Goal: Transaction & Acquisition: Purchase product/service

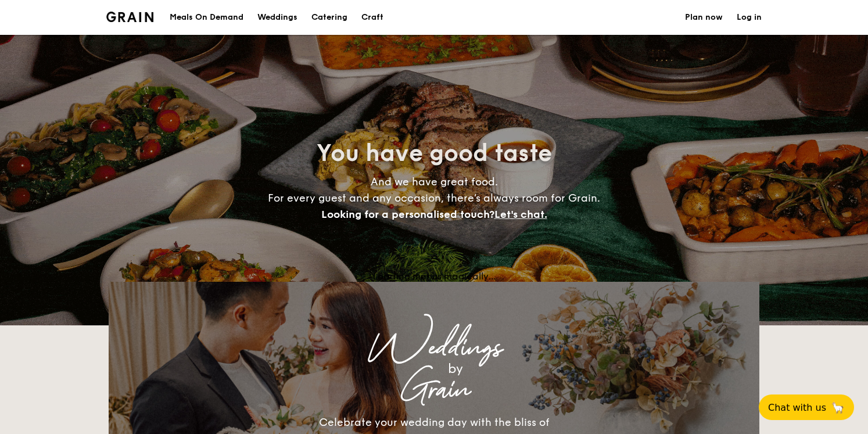
select select
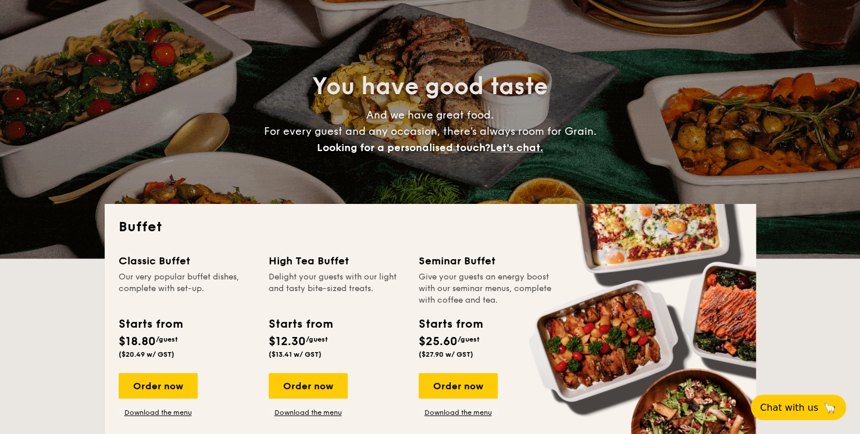
scroll to position [232, 0]
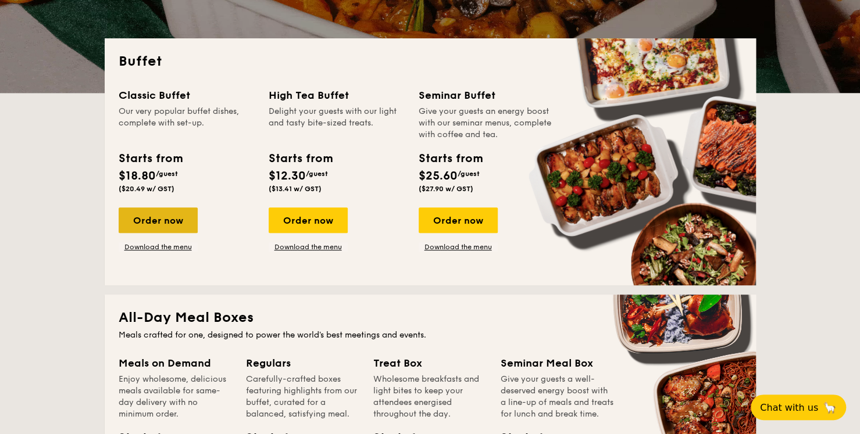
click at [170, 230] on div "Order now" at bounding box center [158, 220] width 79 height 26
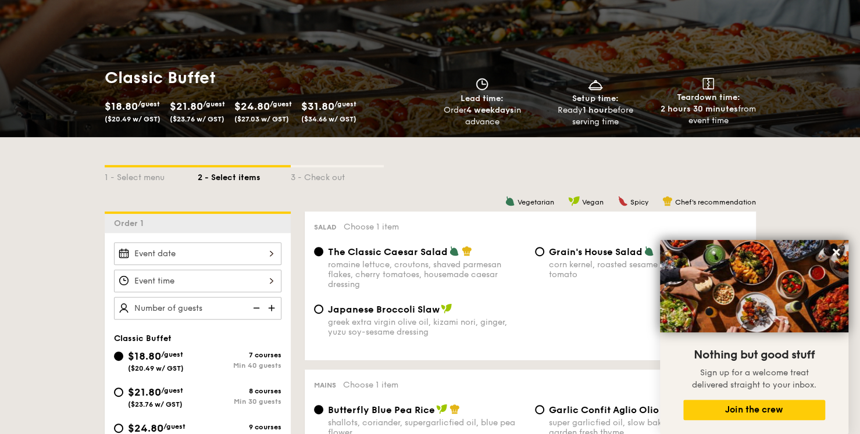
scroll to position [232, 0]
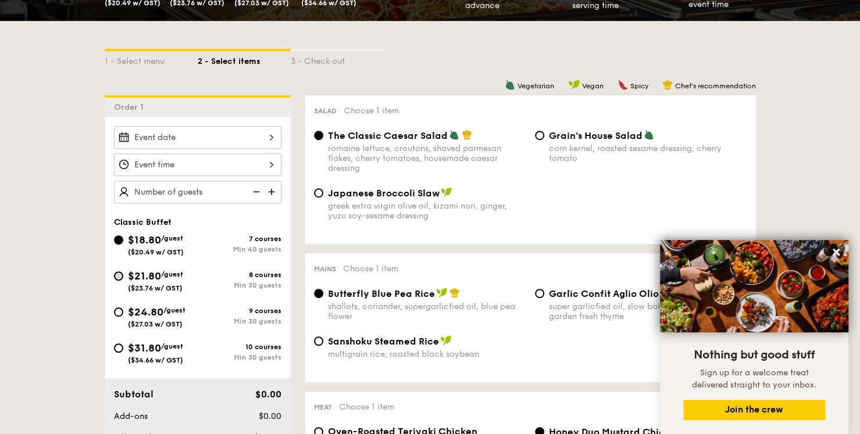
click at [121, 277] on input "$21.80 /guest ($23.76 w/ GST) 8 courses Min 30 guests" at bounding box center [118, 275] width 9 height 9
radio input "true"
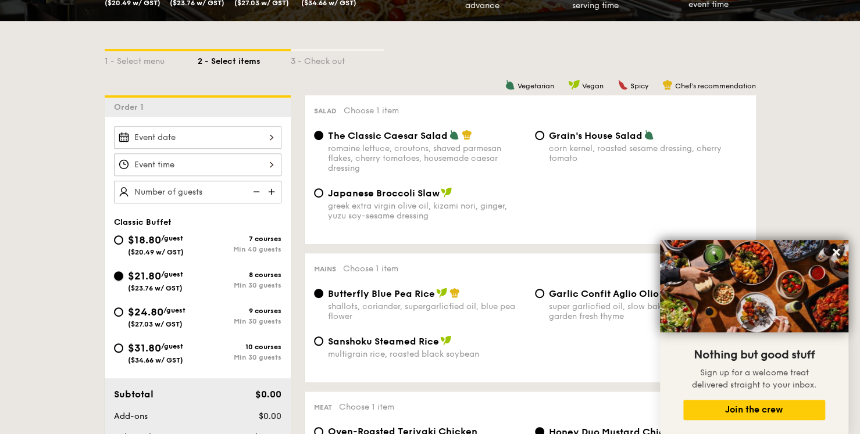
radio input "true"
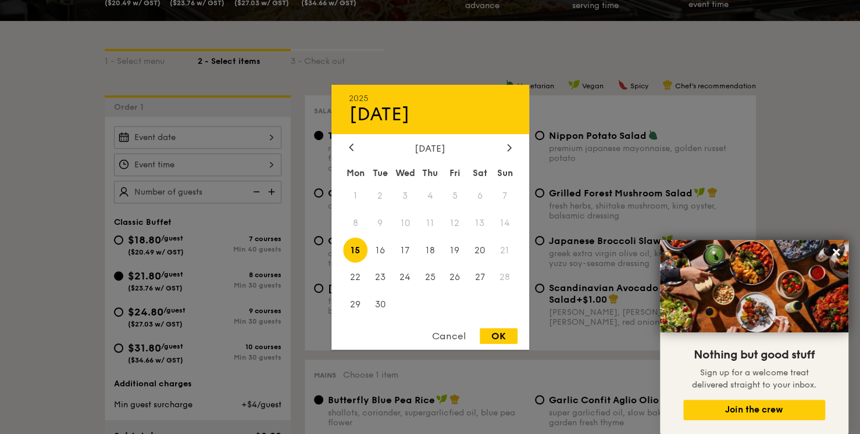
click at [256, 134] on div "2025 Sep 15 September 2025 Mon Tue Wed Thu Fri Sat Sun 1 2 3 4 5 6 7 8 9 10 11 …" at bounding box center [197, 137] width 167 height 23
click at [479, 277] on span "27" at bounding box center [479, 277] width 25 height 25
click at [503, 338] on div "OK" at bounding box center [498, 336] width 38 height 16
type input "Sep 27, 2025"
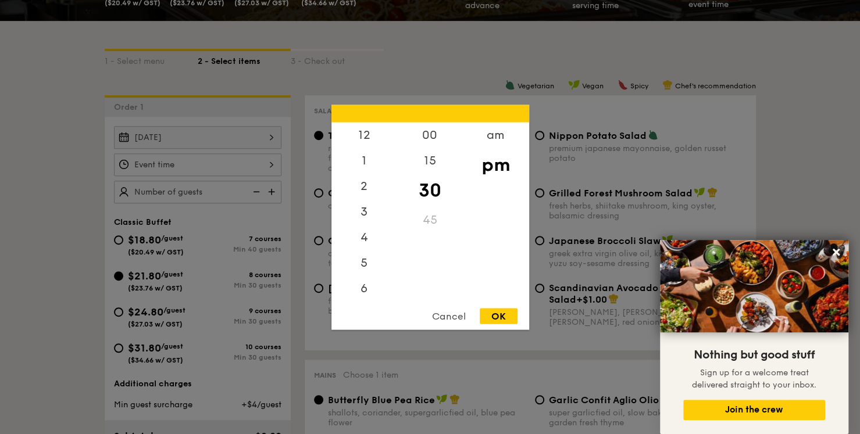
click at [264, 160] on div "12 1 2 3 4 5 6 7 8 9 10 11 00 15 30 45 am pm Cancel OK" at bounding box center [197, 164] width 167 height 23
click at [370, 158] on div "1" at bounding box center [364, 165] width 66 height 34
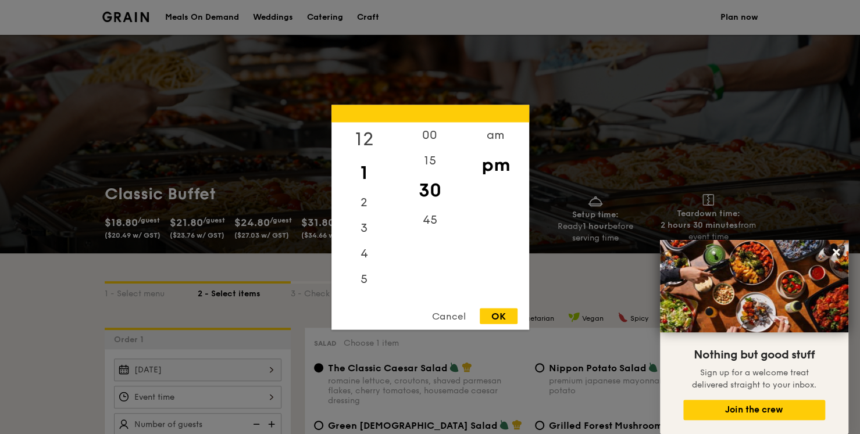
click at [367, 140] on div "12" at bounding box center [364, 139] width 66 height 34
click at [439, 140] on div "00" at bounding box center [430, 139] width 66 height 34
click at [486, 312] on div "OK" at bounding box center [498, 316] width 38 height 16
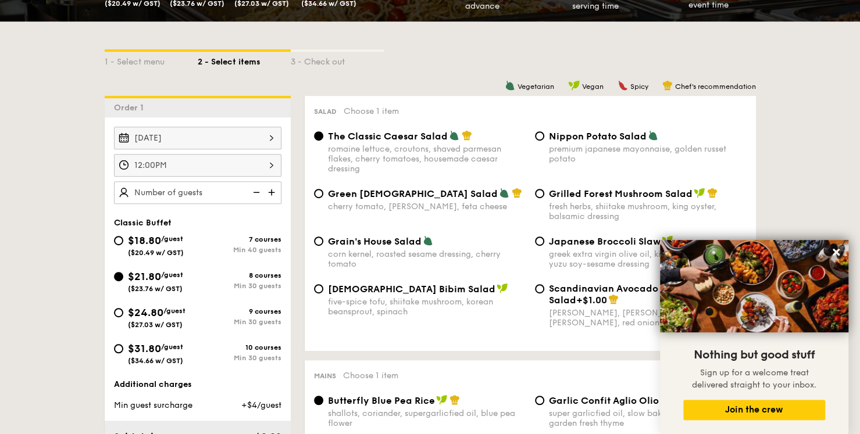
scroll to position [232, 0]
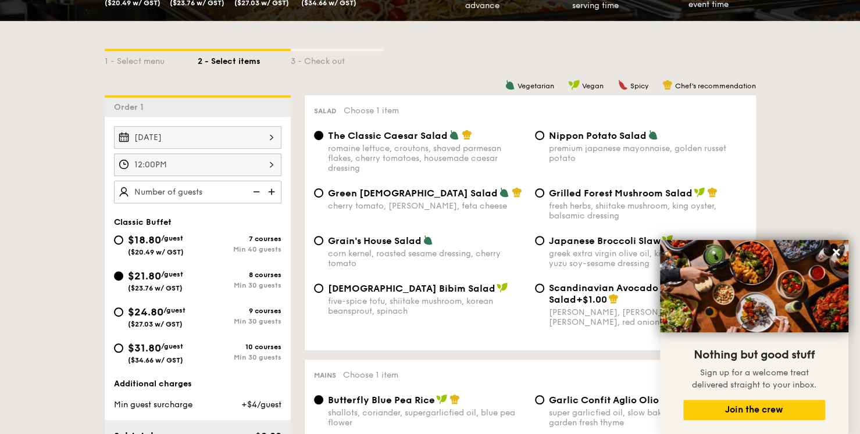
click at [271, 162] on div "12:00PM" at bounding box center [197, 164] width 167 height 23
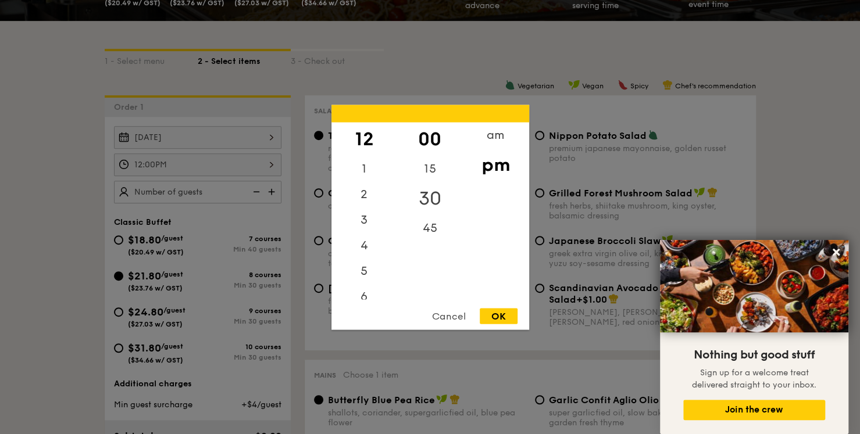
click at [432, 202] on div "30" at bounding box center [430, 198] width 66 height 34
click at [500, 318] on div "OK" at bounding box center [498, 316] width 38 height 16
type input "12:30PM"
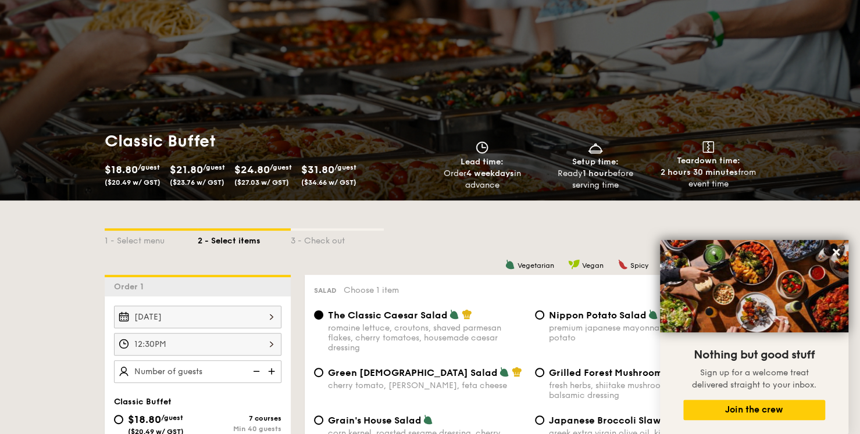
scroll to position [116, 0]
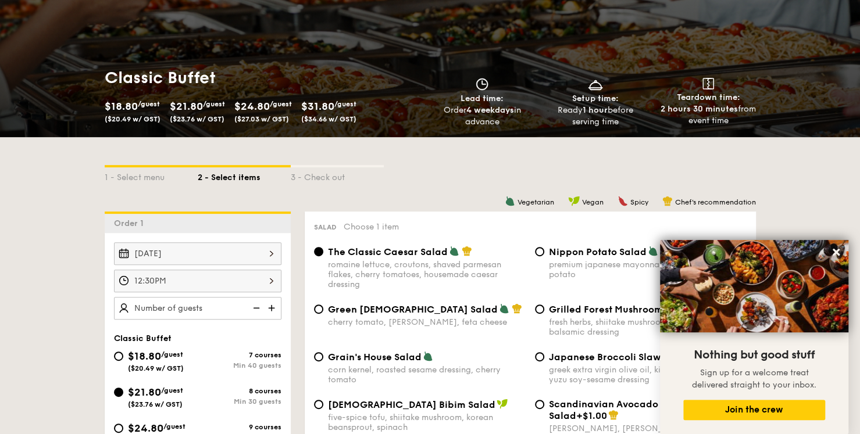
click at [275, 307] on img at bounding box center [272, 308] width 17 height 22
click at [270, 306] on img at bounding box center [272, 308] width 17 height 22
type input "30 guests"
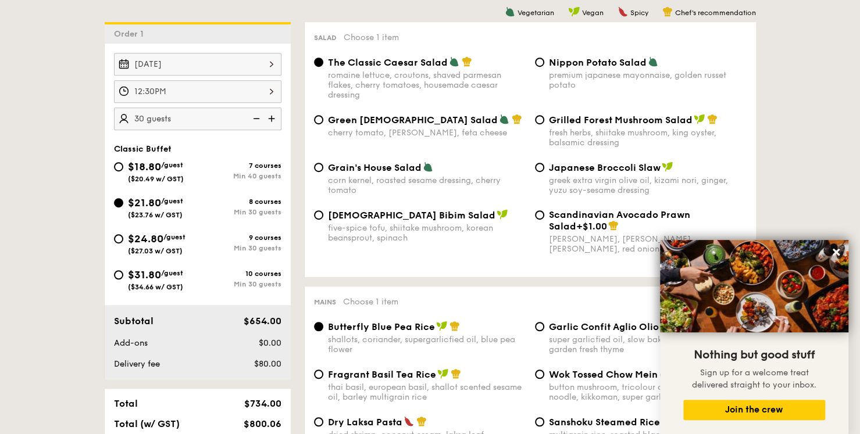
scroll to position [291, 0]
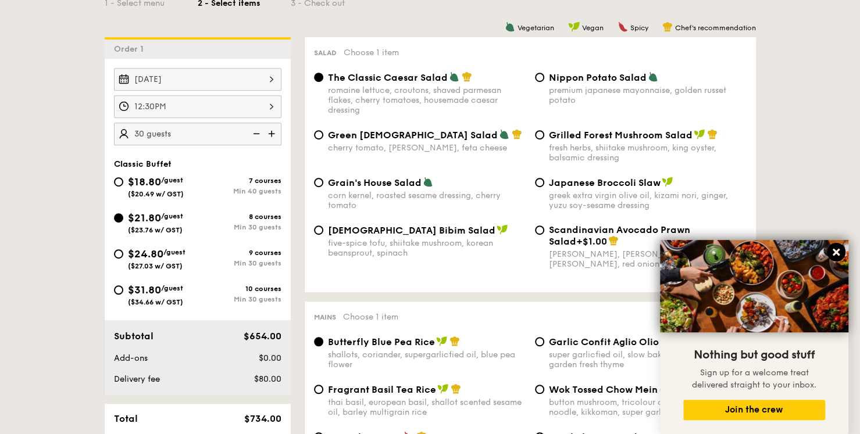
click at [833, 255] on icon at bounding box center [835, 252] width 7 height 7
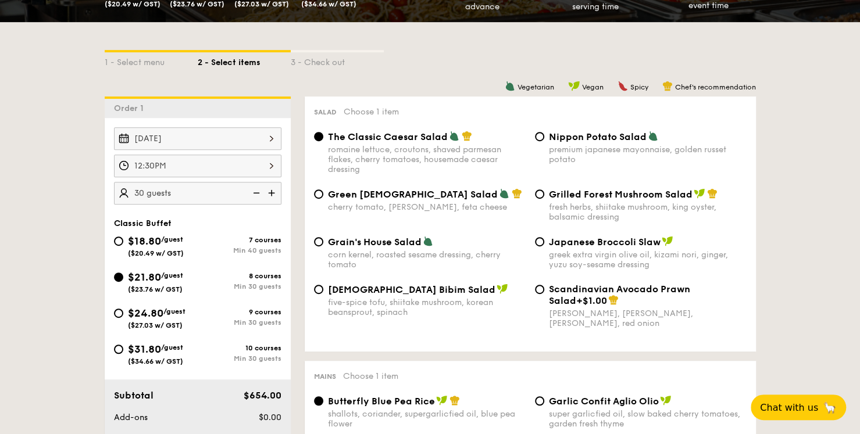
scroll to position [232, 0]
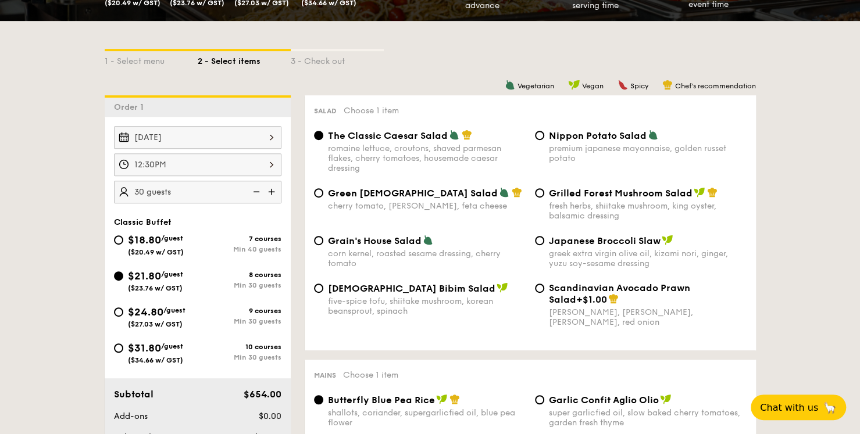
click at [361, 197] on span "Green Goddess Salad" at bounding box center [413, 193] width 170 height 11
click at [323, 197] on input "Green Goddess Salad cherry tomato, dill, feta cheese" at bounding box center [318, 192] width 9 height 9
radio input "true"
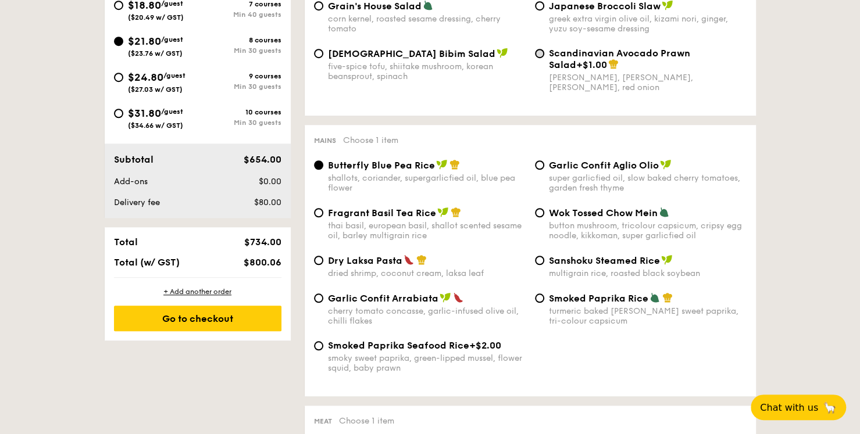
scroll to position [465, 0]
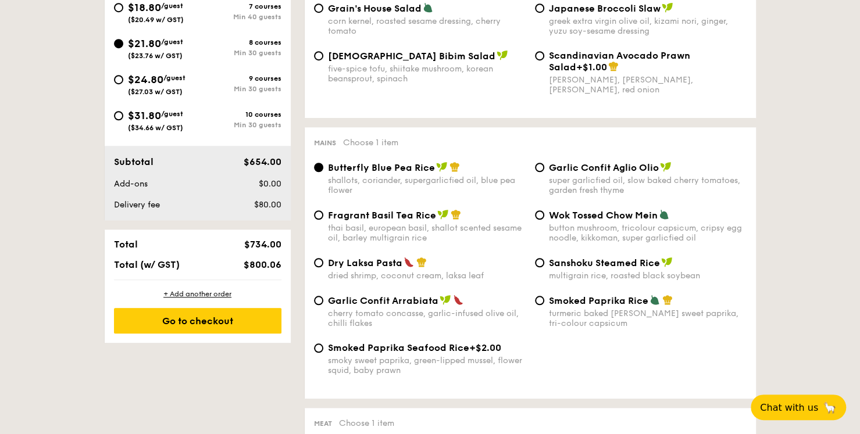
click at [395, 217] on span "Fragrant Basil Tea Rice" at bounding box center [382, 215] width 108 height 11
click at [323, 217] on input "Fragrant Basil Tea Rice thai basil, european basil, shallot scented sesame oil,…" at bounding box center [318, 214] width 9 height 9
radio input "true"
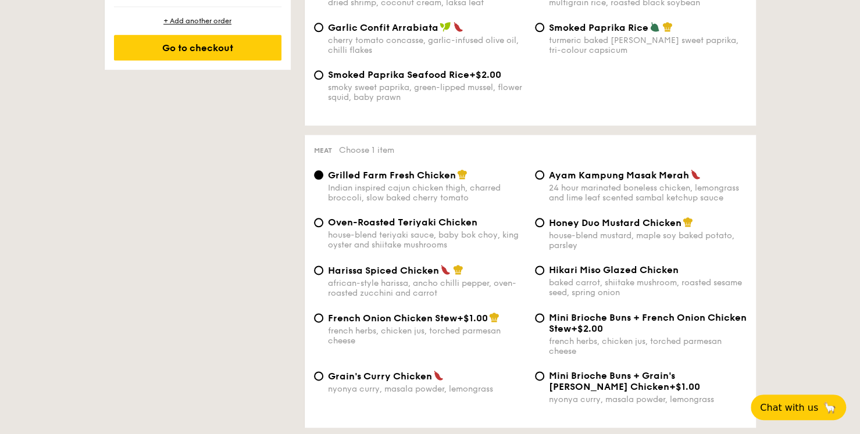
scroll to position [756, 0]
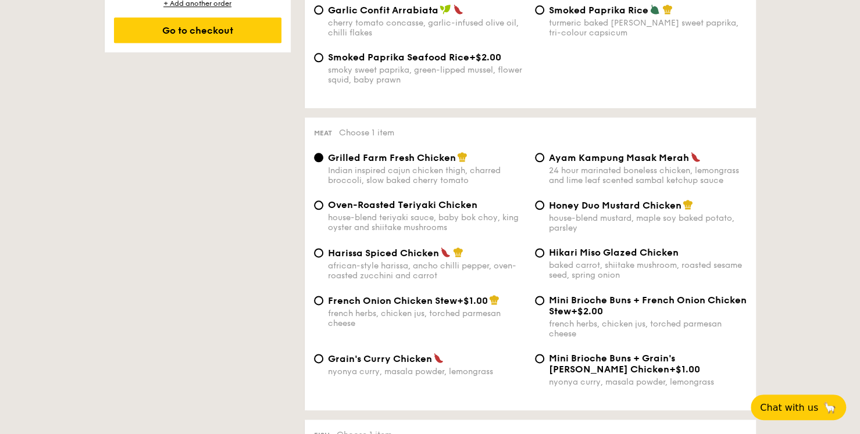
click at [424, 259] on span "Harissa Spiced Chicken" at bounding box center [383, 253] width 111 height 11
click at [323, 257] on input "Harissa Spiced Chicken african-style harissa, ancho chilli pepper, oven-roasted…" at bounding box center [318, 252] width 9 height 9
radio input "true"
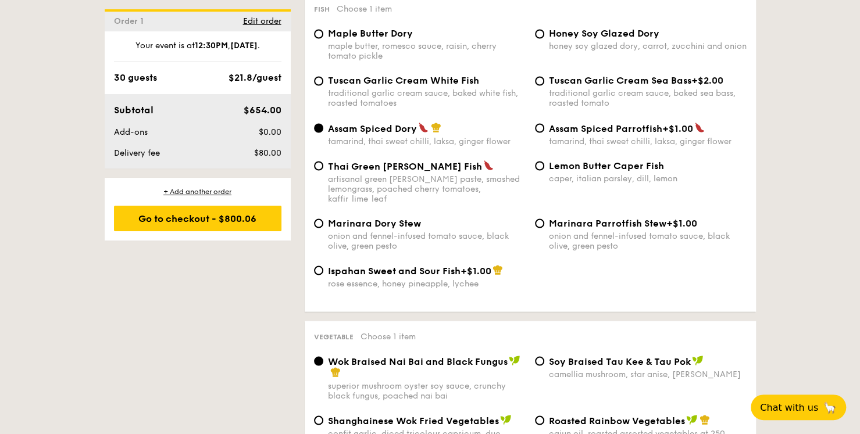
scroll to position [1162, 0]
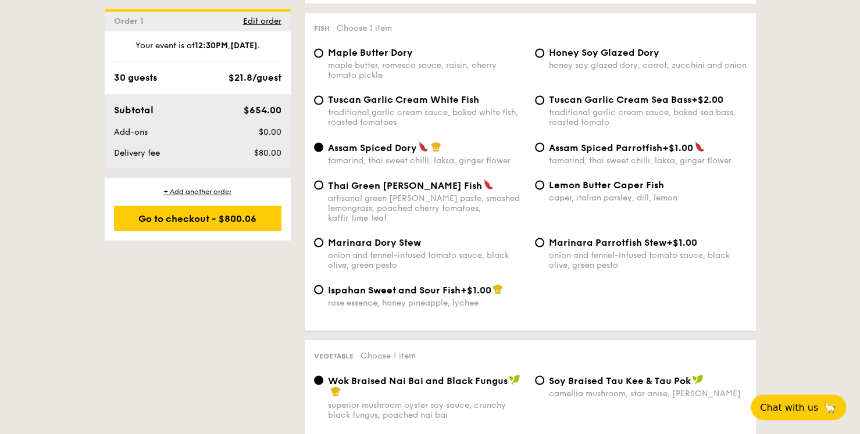
click at [570, 190] on span "Lemon Butter Caper Fish" at bounding box center [606, 184] width 115 height 11
click at [544, 189] on input "Lemon Butter Caper Fish caper, italian parsley, dill, lemon" at bounding box center [539, 184] width 9 height 9
radio input "true"
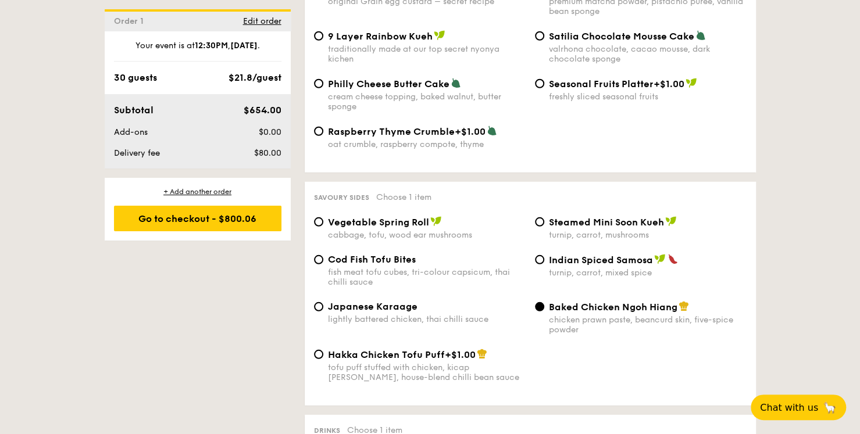
scroll to position [1860, 0]
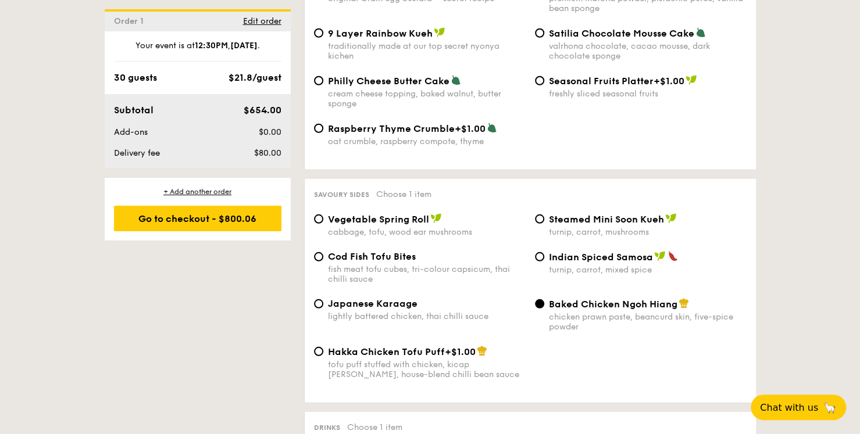
click at [414, 225] on span "Vegetable Spring Roll" at bounding box center [378, 219] width 101 height 11
click at [323, 224] on input "Vegetable Spring Roll cabbage, tofu, wood ear mushrooms" at bounding box center [318, 218] width 9 height 9
radio input "true"
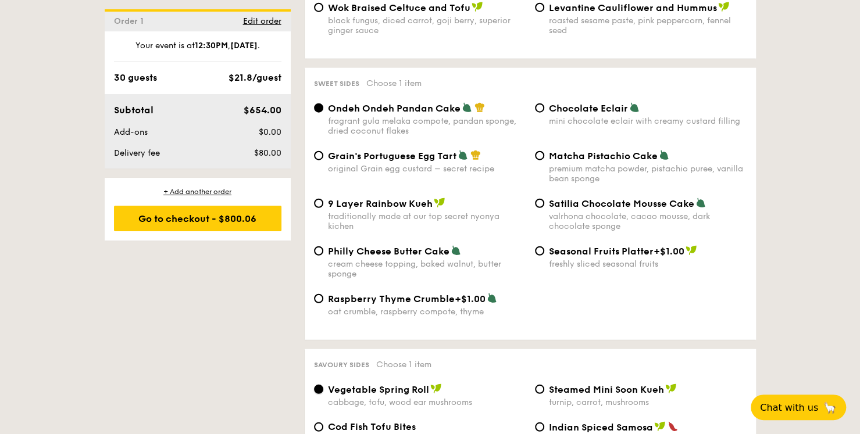
scroll to position [1685, 0]
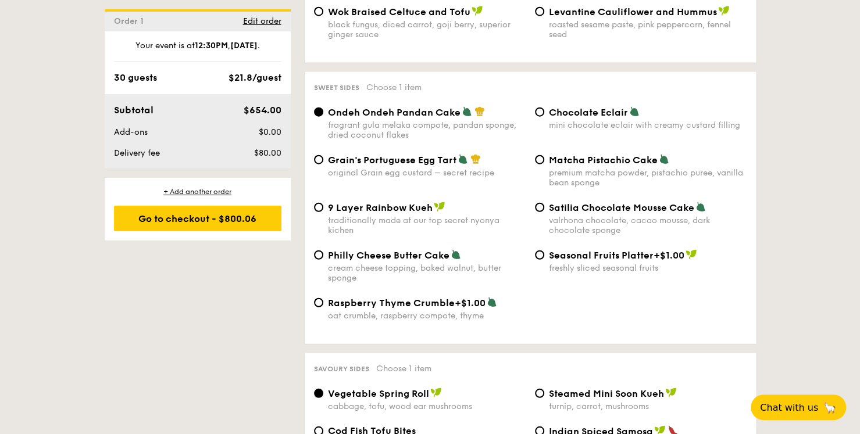
click at [556, 161] on span "Matcha Pistachio Cake" at bounding box center [603, 160] width 109 height 11
click at [544, 161] on input "Matcha Pistachio Cake premium matcha powder, pistachio puree, vanilla bean spon…" at bounding box center [539, 159] width 9 height 9
radio input "true"
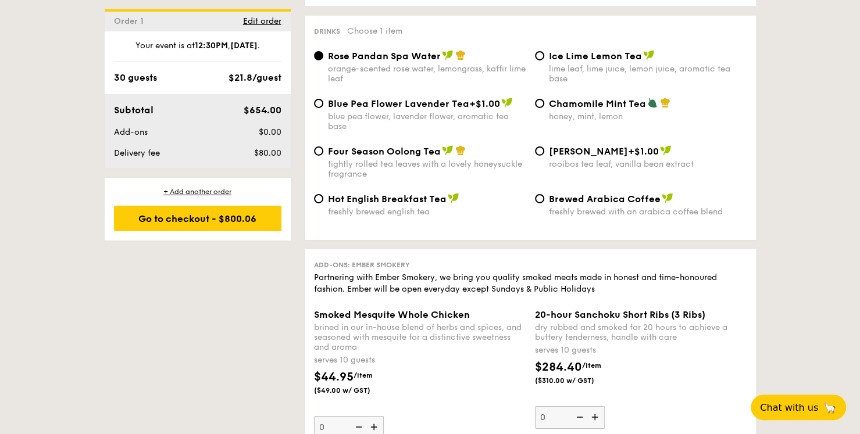
scroll to position [2209, 0]
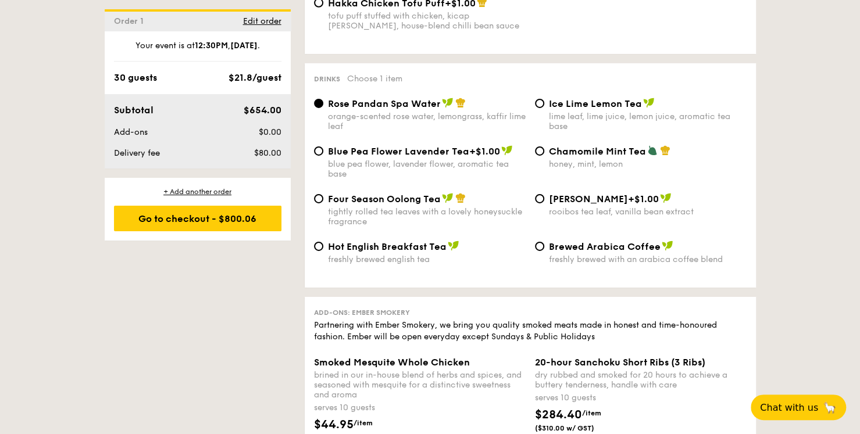
click at [426, 205] on span "Four Season Oolong Tea" at bounding box center [384, 199] width 113 height 11
click at [323, 203] on input "Four Season Oolong Tea tightly rolled tea leaves with a lovely honeysuckle frag…" at bounding box center [318, 198] width 9 height 9
radio input "true"
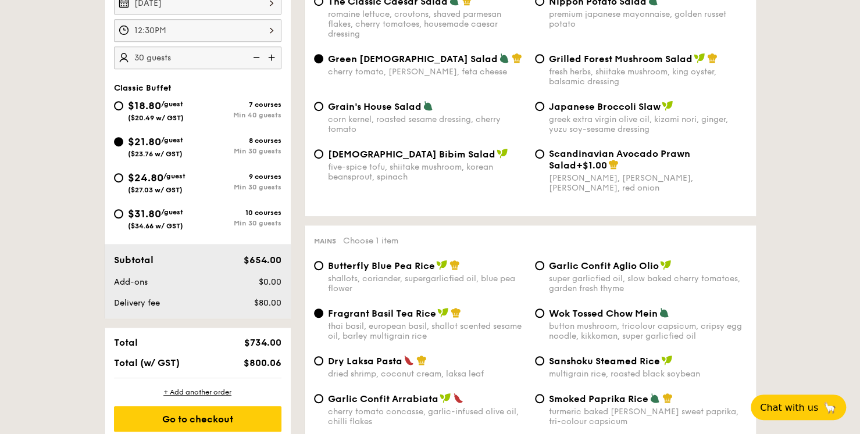
scroll to position [465, 0]
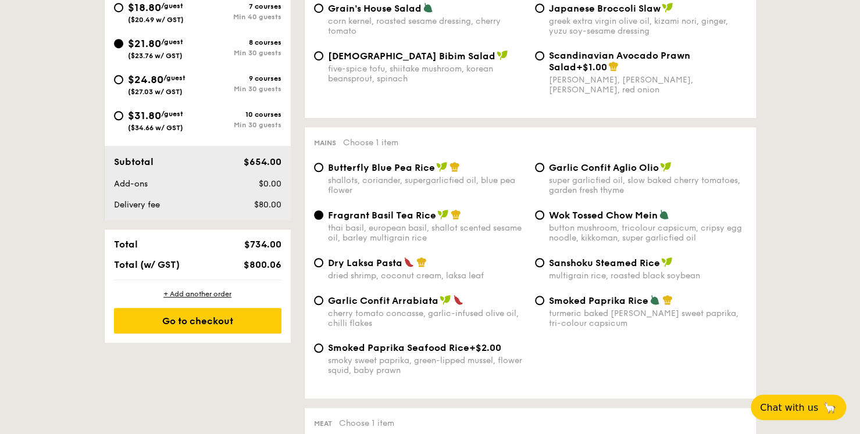
click at [430, 173] on span "Butterfly Blue Pea Rice" at bounding box center [381, 167] width 107 height 11
click at [323, 172] on input "Butterfly Blue Pea Rice shallots, coriander, supergarlicfied oil, blue pea flow…" at bounding box center [318, 167] width 9 height 9
radio input "true"
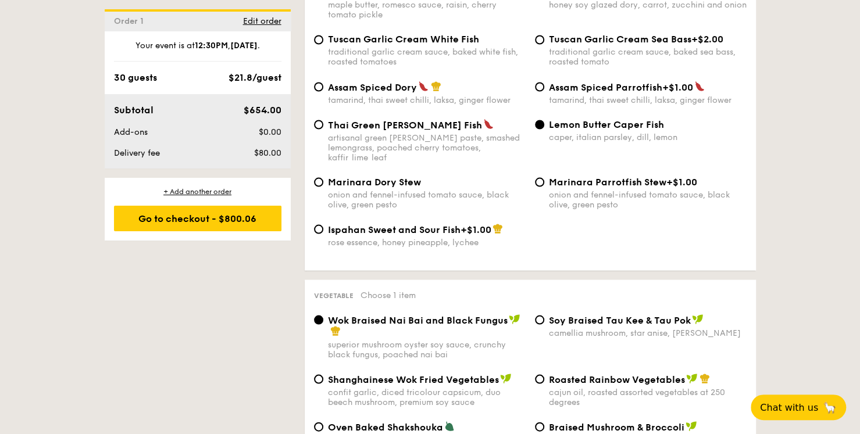
scroll to position [1337, 0]
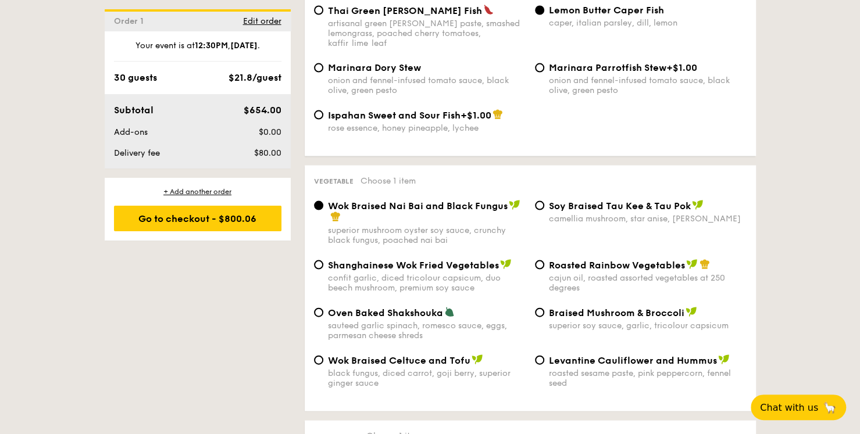
click at [425, 314] on span "Oven Baked Shakshouka" at bounding box center [385, 312] width 115 height 11
click at [323, 314] on input "Oven Baked Shakshouka sauteed garlic spinach, romesco sauce, eggs, parmesan che…" at bounding box center [318, 312] width 9 height 9
radio input "true"
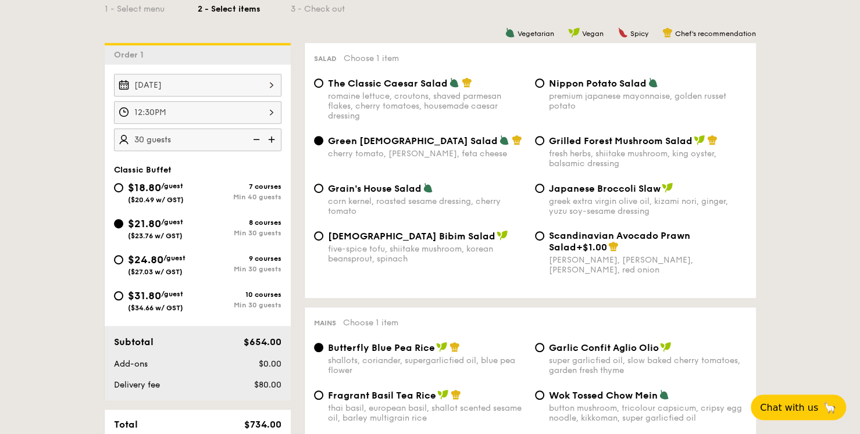
scroll to position [232, 0]
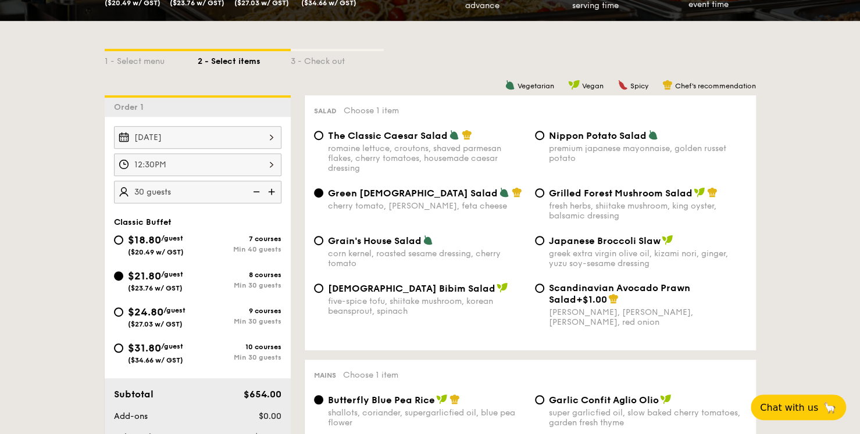
click at [384, 288] on span "Korean Bibim Salad" at bounding box center [411, 288] width 167 height 11
click at [323, 288] on input "Korean Bibim Salad five-spice tofu, shiitake mushroom, korean beansprout, spina…" at bounding box center [318, 288] width 9 height 9
radio input "true"
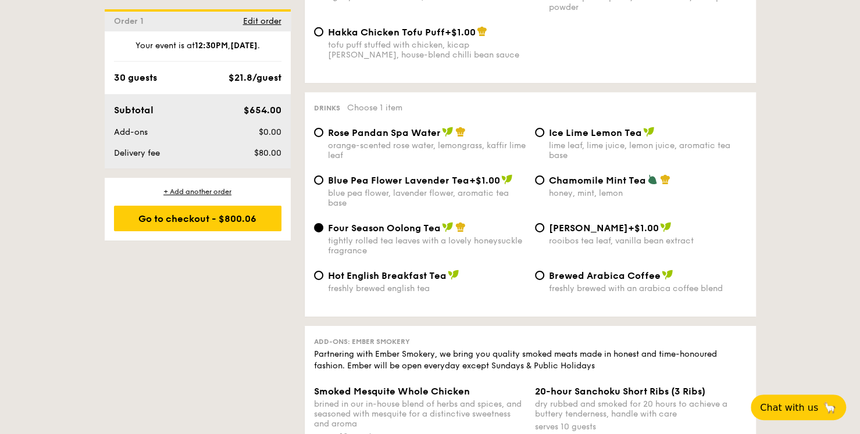
scroll to position [2150, 0]
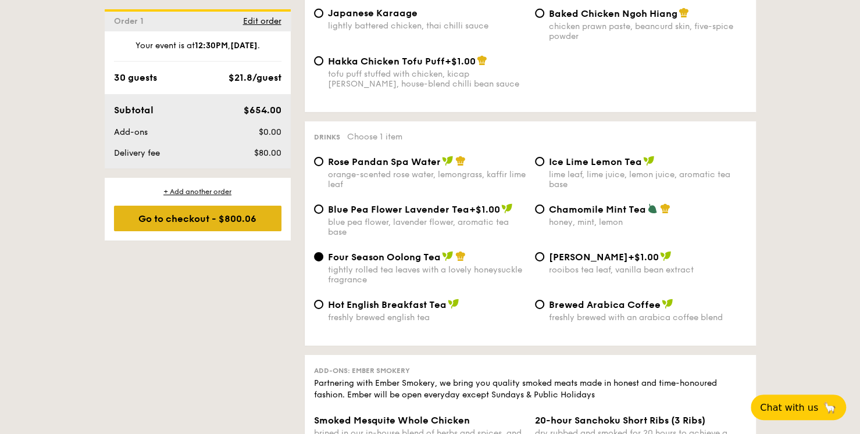
click at [235, 223] on div "Go to checkout - $800.06" at bounding box center [197, 219] width 167 height 26
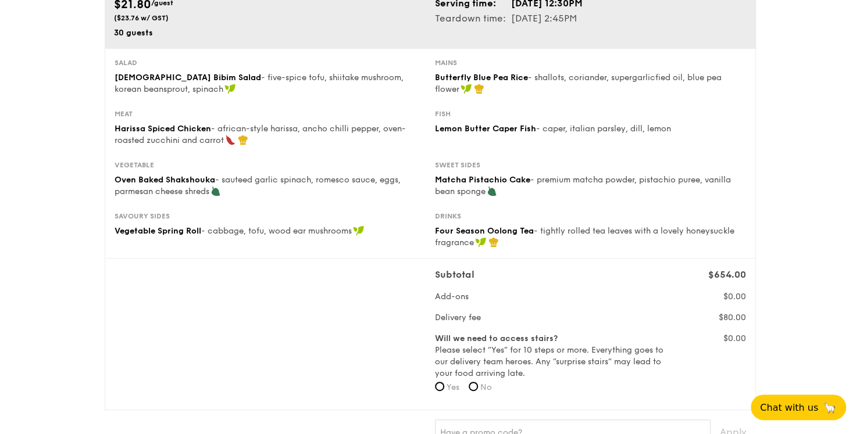
scroll to position [197, 0]
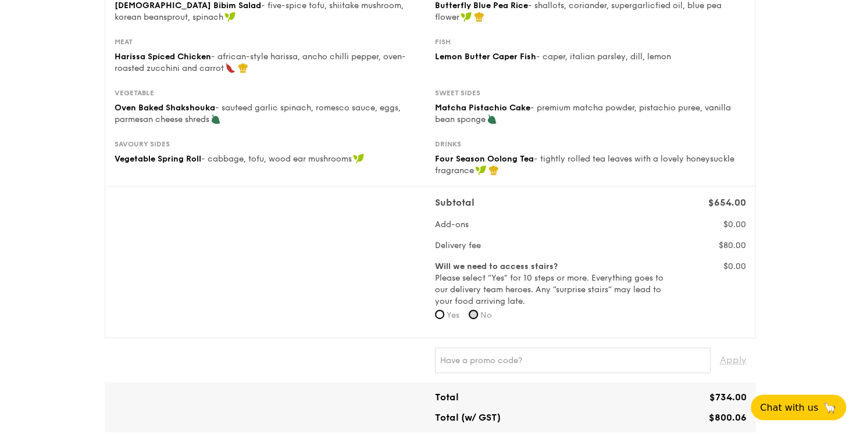
click at [474, 314] on input "No" at bounding box center [472, 314] width 9 height 9
radio input "true"
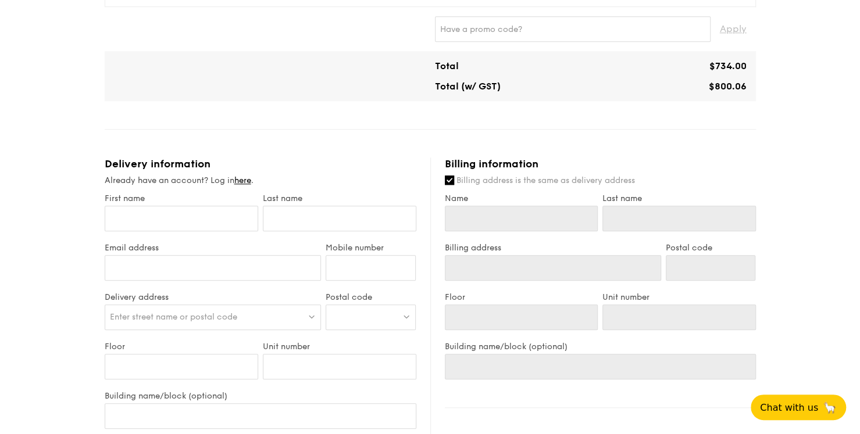
scroll to position [546, 0]
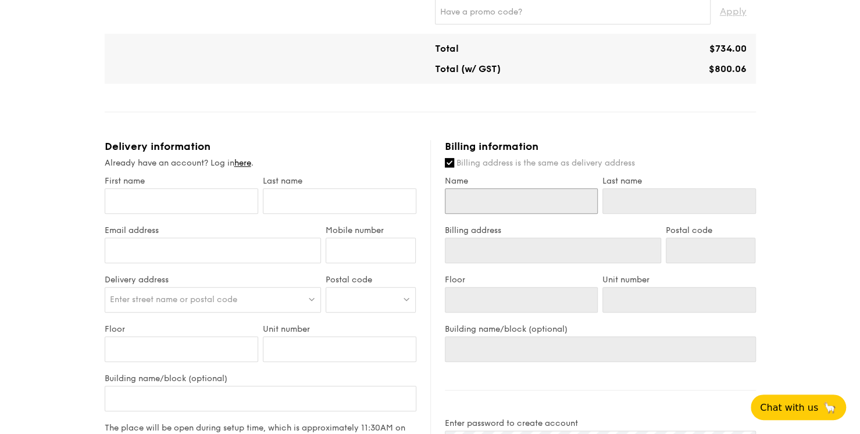
click at [543, 205] on input "Name" at bounding box center [521, 201] width 153 height 26
click at [214, 201] on input "First name" at bounding box center [181, 201] width 153 height 26
type input "H"
type input "Hu"
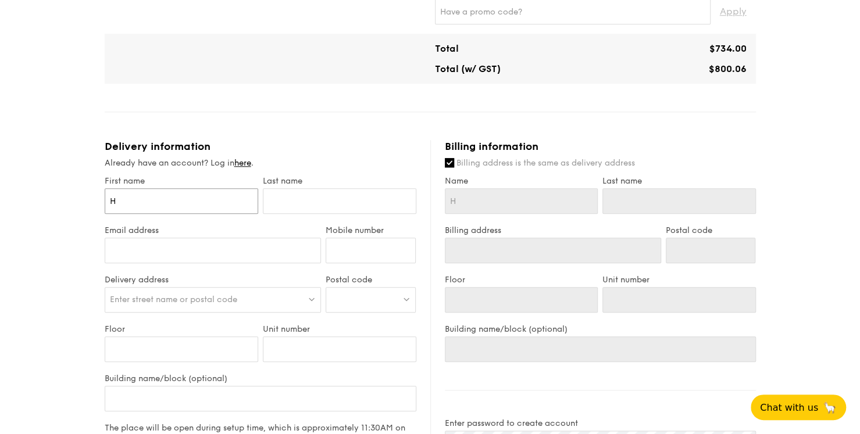
type input "Hu"
type input "Hui"
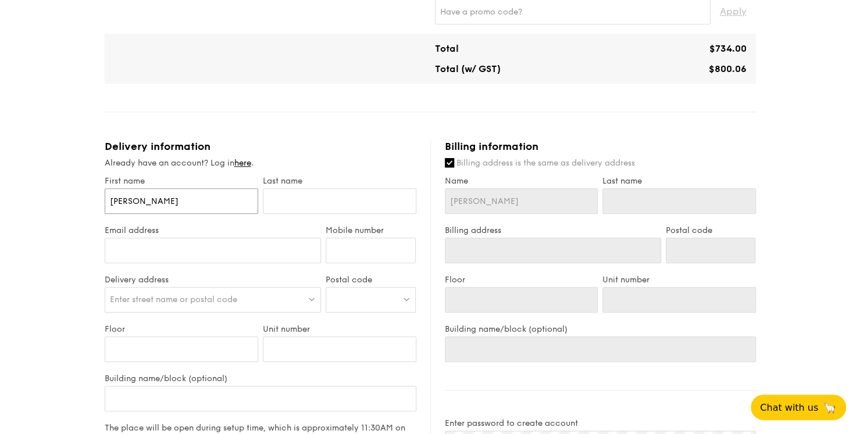
type input "Hui Q"
type input "Hui Qi"
type input "Hui Qin"
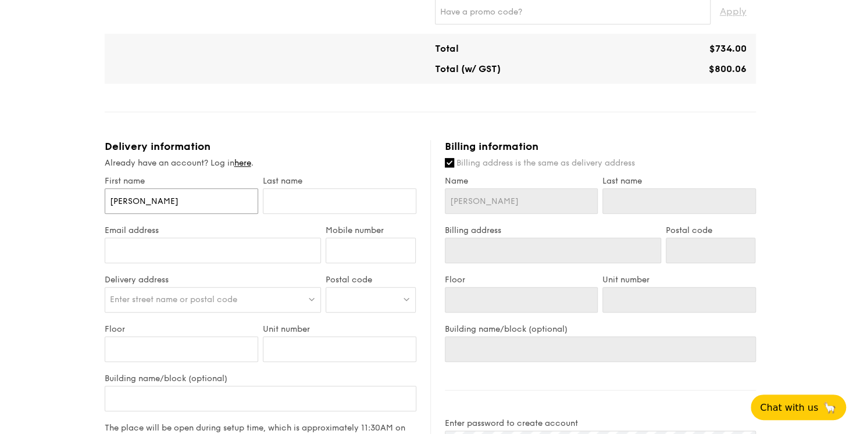
type input "Hui Qin"
click at [336, 199] on input "text" at bounding box center [339, 201] width 153 height 26
type input "T"
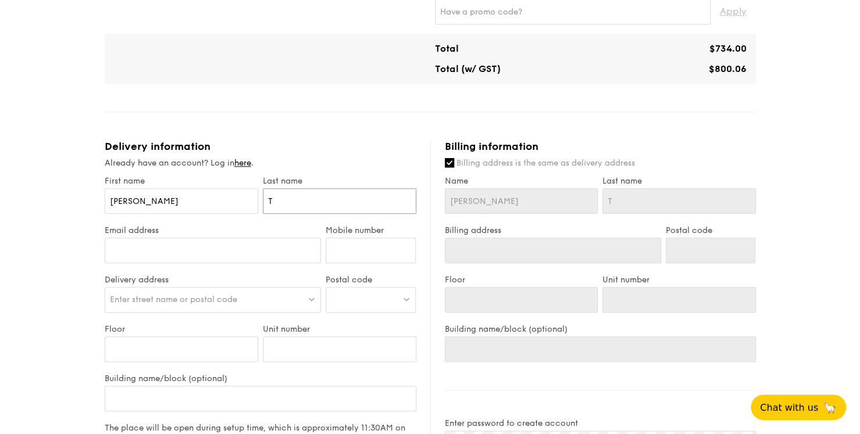
type input "Ta"
type input "Tan"
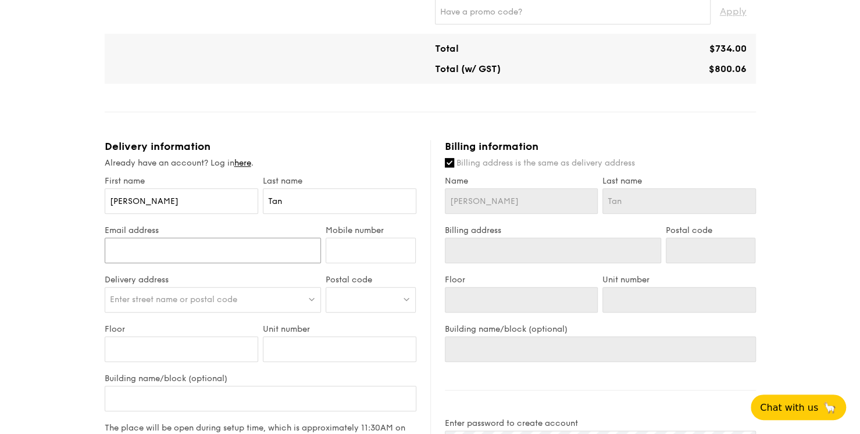
click at [287, 245] on input "Email address" at bounding box center [213, 251] width 217 height 26
type input "princessfelix@gmail.com"
click at [385, 254] on input "Mobile number" at bounding box center [370, 251] width 90 height 26
type input "83574423"
click at [274, 298] on div "Enter street name or postal code" at bounding box center [213, 300] width 217 height 26
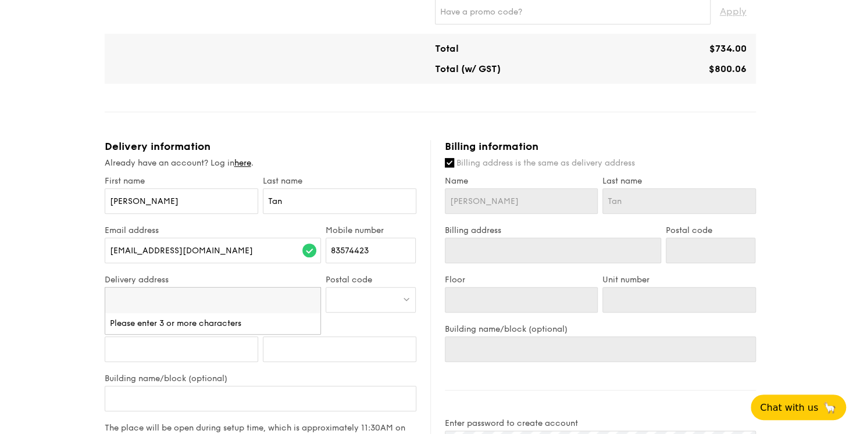
click at [367, 294] on div at bounding box center [370, 300] width 90 height 26
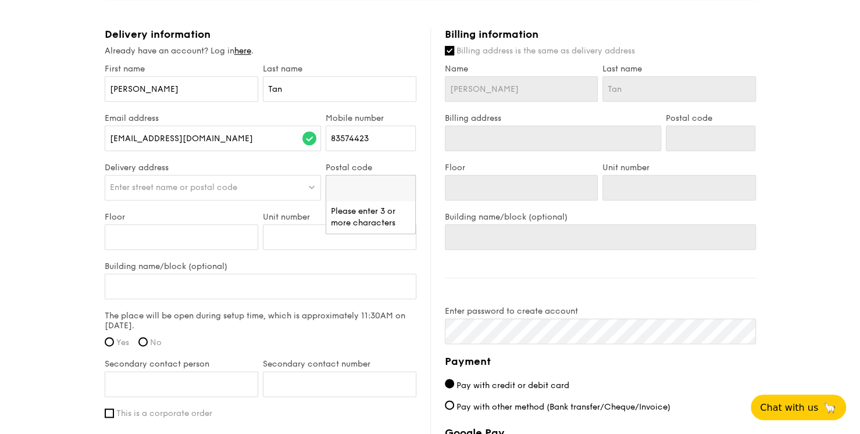
scroll to position [662, 0]
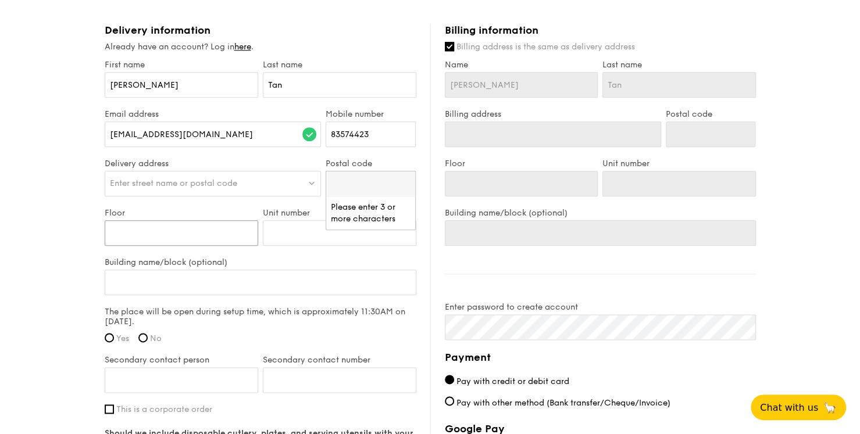
click at [189, 239] on input "Floor" at bounding box center [181, 233] width 153 height 26
click at [224, 185] on span "Enter street name or postal code" at bounding box center [173, 183] width 127 height 10
click at [114, 340] on label "Yes" at bounding box center [117, 339] width 24 height 10
click at [114, 340] on input "Yes" at bounding box center [109, 337] width 9 height 9
radio input "true"
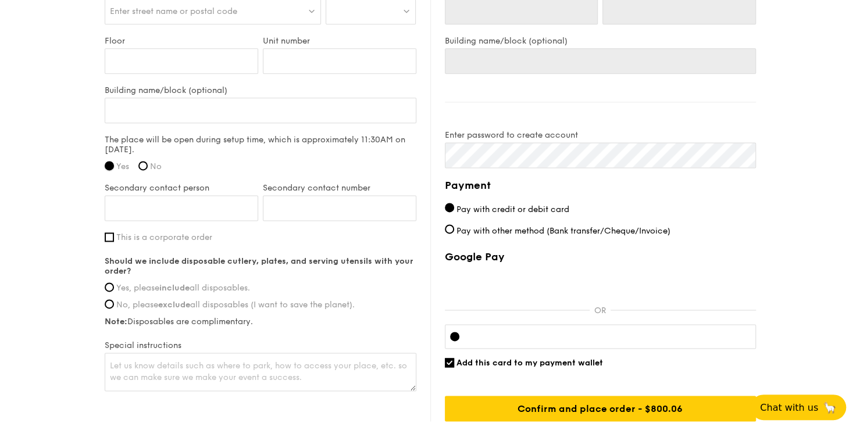
scroll to position [836, 0]
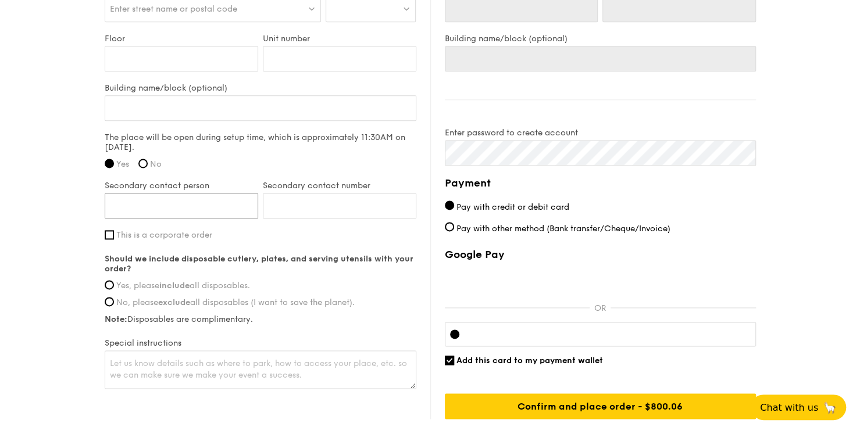
click at [213, 201] on input "Secondary contact person" at bounding box center [181, 206] width 153 height 26
type input "Hui Tsien"
click at [324, 206] on input "Secondary contact number" at bounding box center [339, 206] width 153 height 26
type input "91851196"
click at [116, 281] on span "Yes, please include all disposables." at bounding box center [183, 286] width 134 height 10
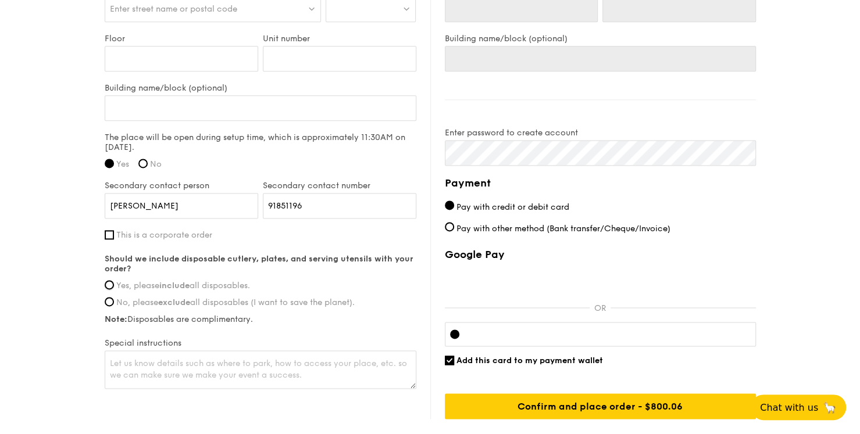
click at [114, 280] on input "Yes, please include all disposables." at bounding box center [109, 284] width 9 height 9
radio input "true"
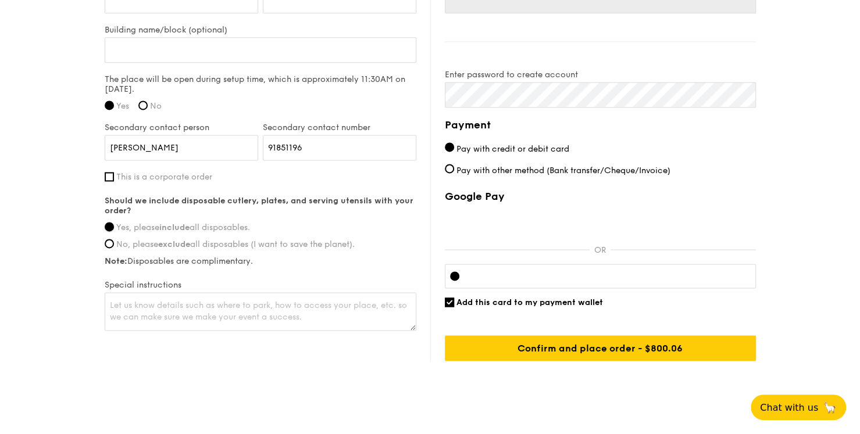
scroll to position [662, 0]
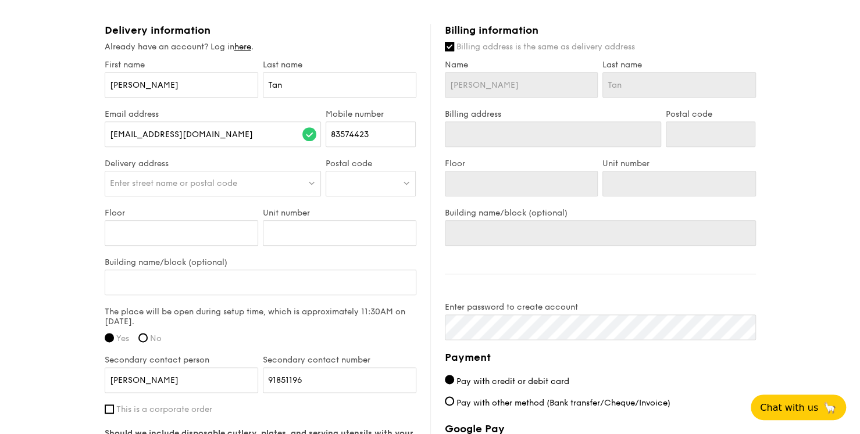
click at [363, 180] on div at bounding box center [370, 184] width 90 height 26
click at [306, 235] on input "Unit number" at bounding box center [339, 233] width 153 height 26
click at [352, 182] on div at bounding box center [370, 184] width 90 height 26
type input "679501"
click at [370, 213] on div "15 Chestnut Avenue" at bounding box center [361, 208] width 60 height 12
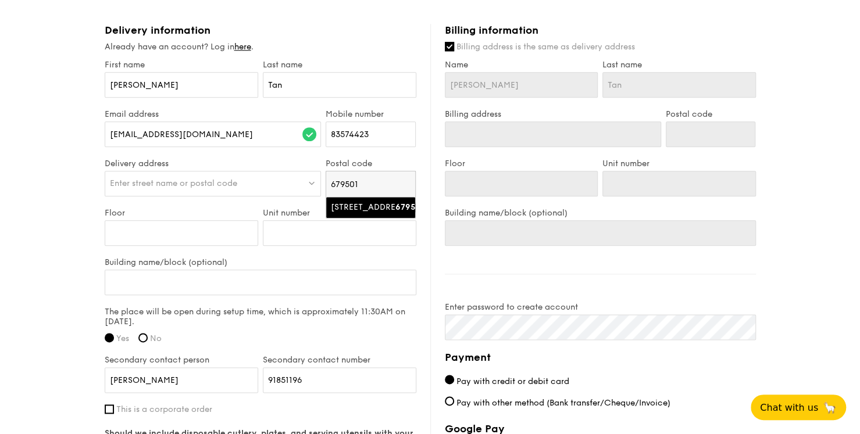
type input "15 Chestnut Avenue"
type input "679501"
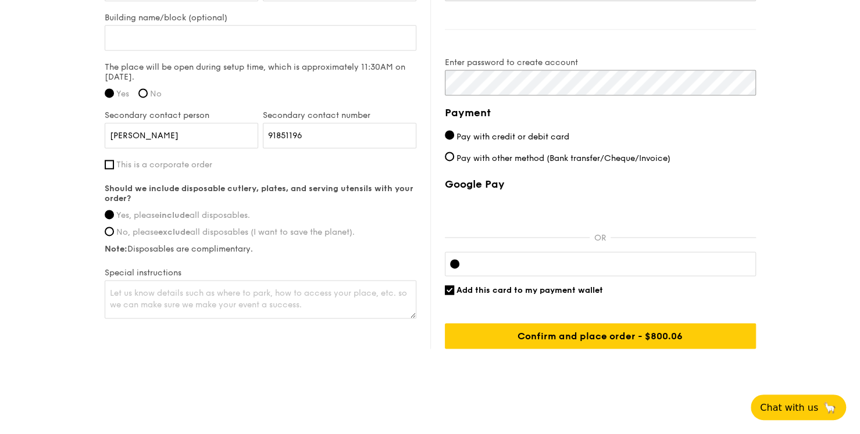
scroll to position [911, 0]
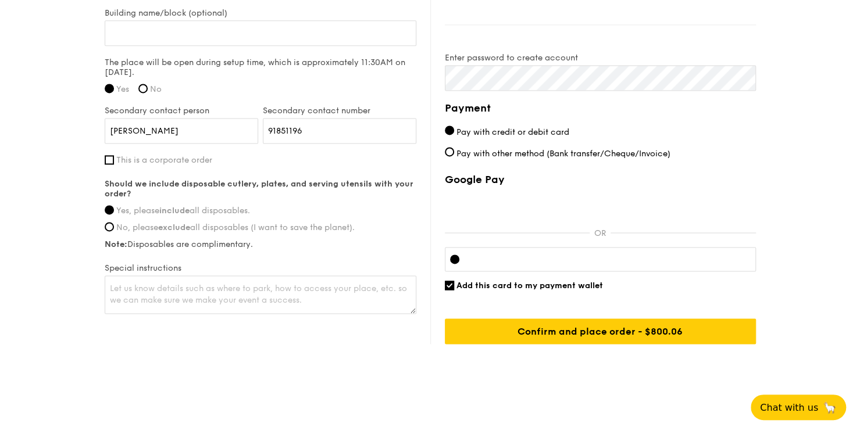
click at [547, 282] on span "Add this card to my payment wallet" at bounding box center [529, 286] width 146 height 10
click at [454, 282] on input "Add this card to my payment wallet" at bounding box center [449, 285] width 9 height 9
checkbox input "false"
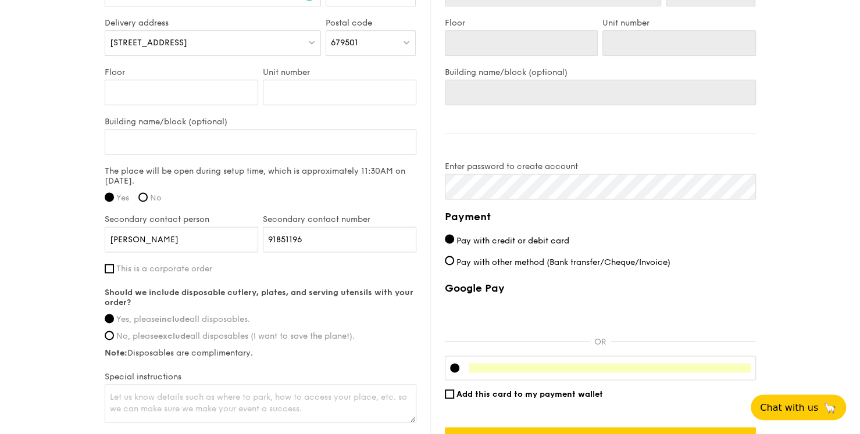
scroll to position [853, 0]
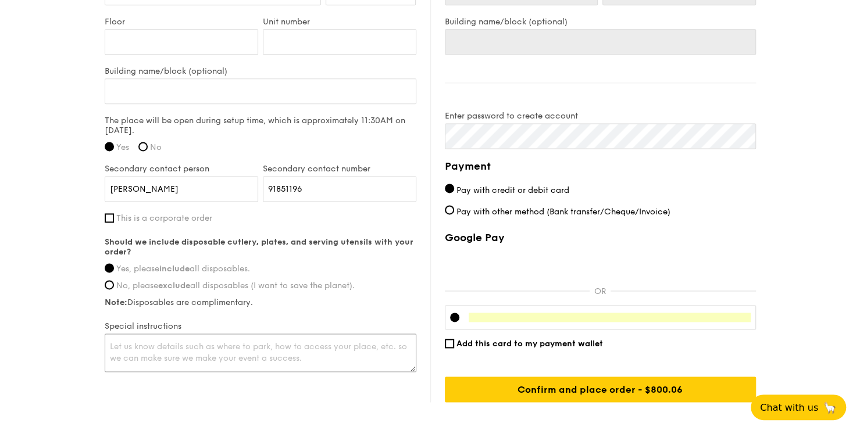
click at [351, 349] on textarea at bounding box center [261, 353] width 312 height 38
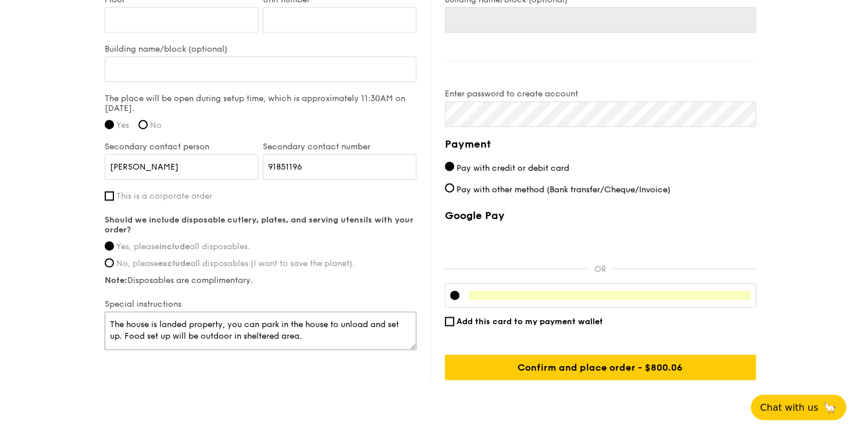
scroll to position [911, 0]
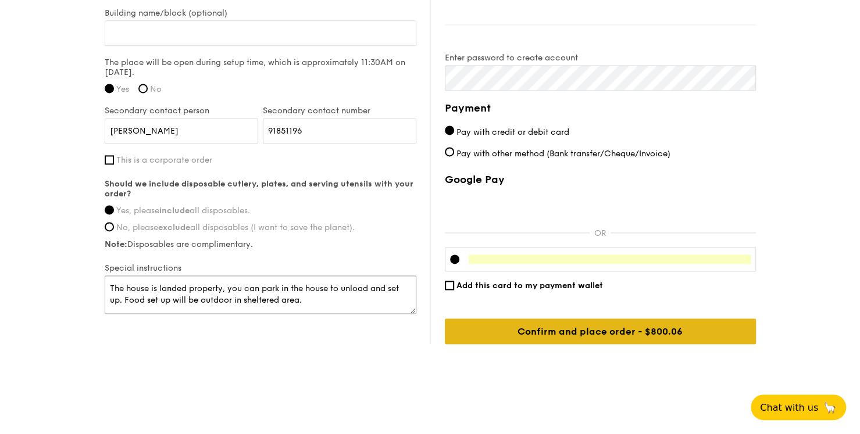
type textarea "The house is landed property, you can park in the house to unload and set up. F…"
click at [703, 327] on input "Confirm and place order - $800.06" at bounding box center [600, 332] width 311 height 26
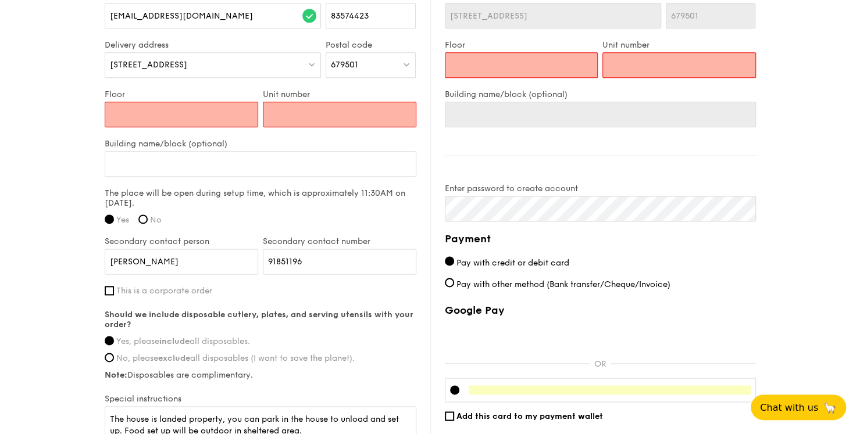
scroll to position [707, 0]
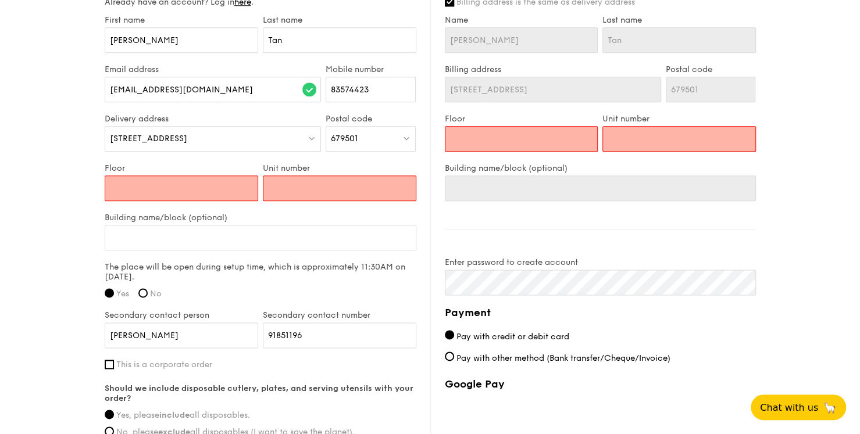
click at [210, 195] on input "Floor" at bounding box center [181, 189] width 153 height 26
type input "1"
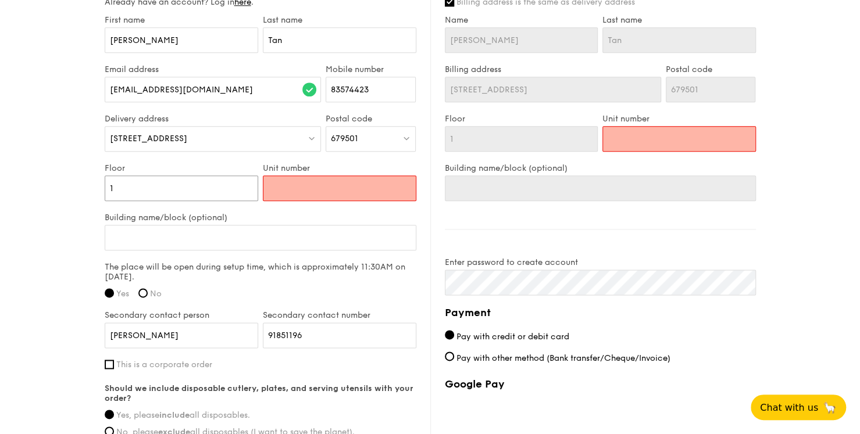
type input "1"
click at [292, 192] on input "Unit number" at bounding box center [339, 189] width 153 height 26
type input "1"
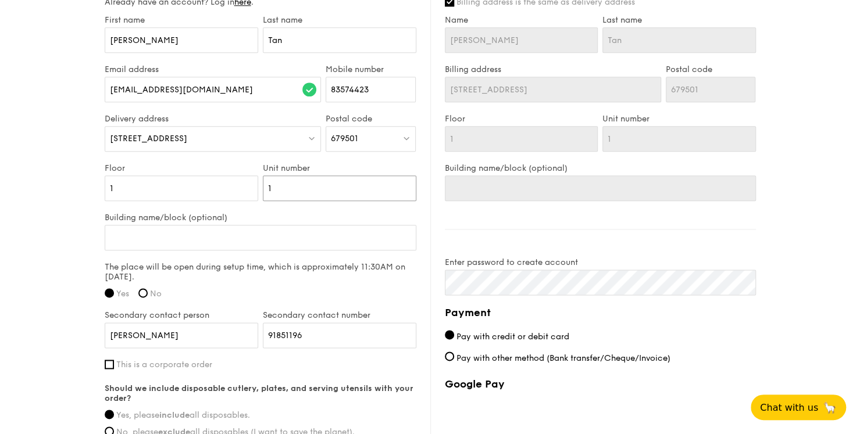
type input "15"
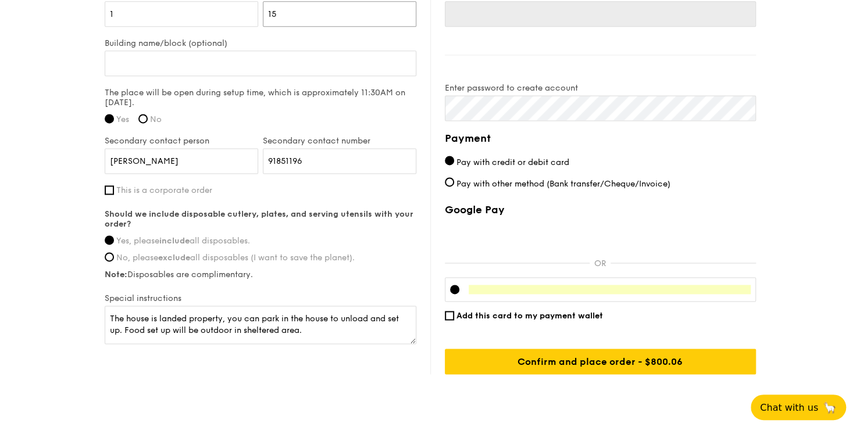
scroll to position [911, 0]
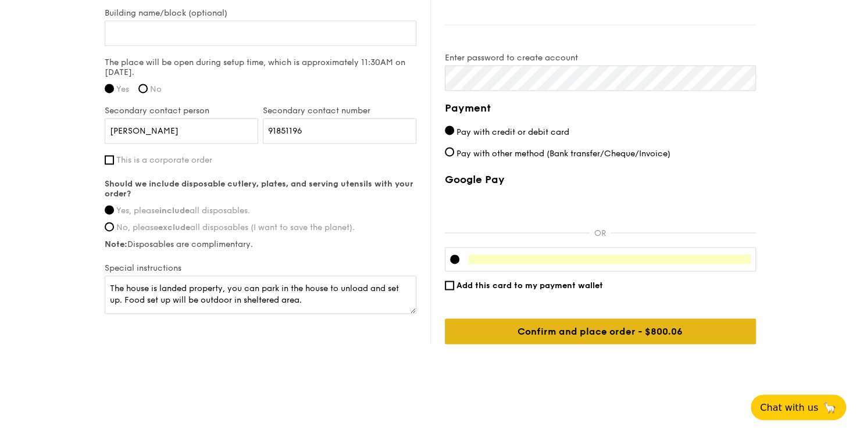
type input "15"
click at [586, 325] on input "Confirm and place order - $800.06" at bounding box center [600, 332] width 311 height 26
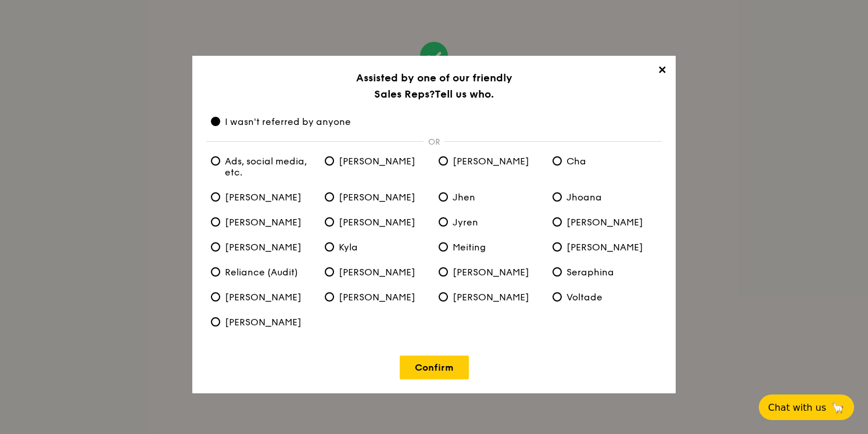
click at [375, 131] on div "✕ Assisted by one of our friendly Sales Reps? Tell us who. I wasn't referred by…" at bounding box center [434, 225] width 484 height 338
click at [252, 122] on span "I wasn't referred by anyone" at bounding box center [281, 121] width 140 height 11
click at [220, 122] on anyone "I wasn't referred by anyone" at bounding box center [215, 121] width 9 height 9
click at [427, 374] on link "Confirm" at bounding box center [434, 368] width 69 height 24
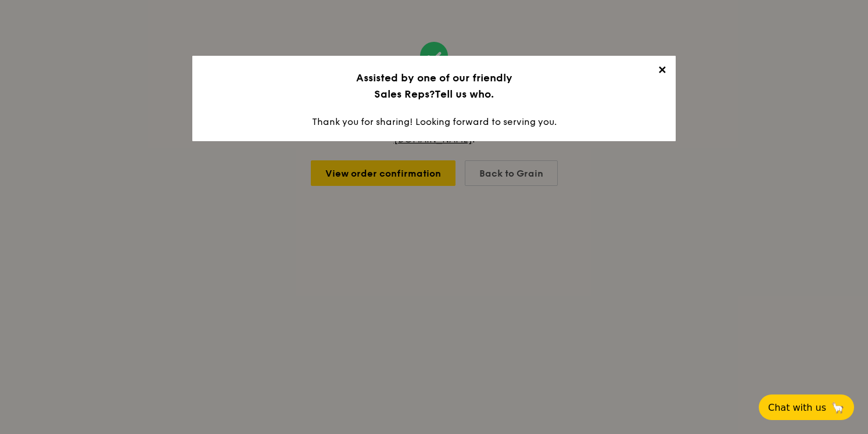
drag, startPoint x: 672, startPoint y: 324, endPoint x: 664, endPoint y: 328, distance: 9.9
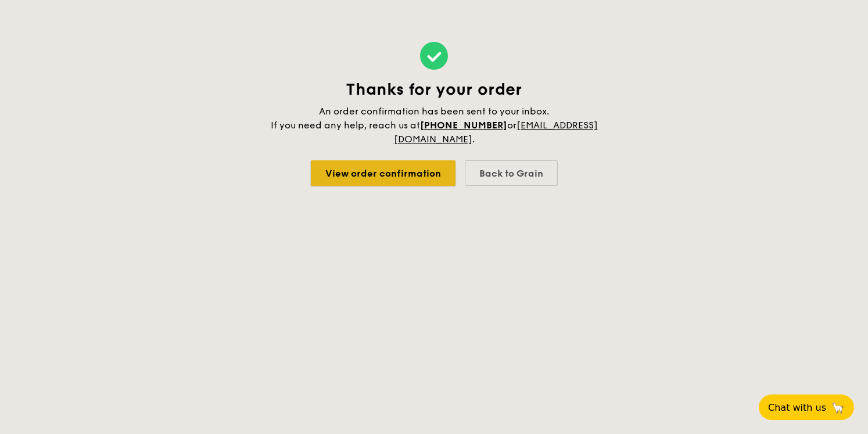
click at [405, 167] on link "View order confirmation" at bounding box center [383, 173] width 145 height 26
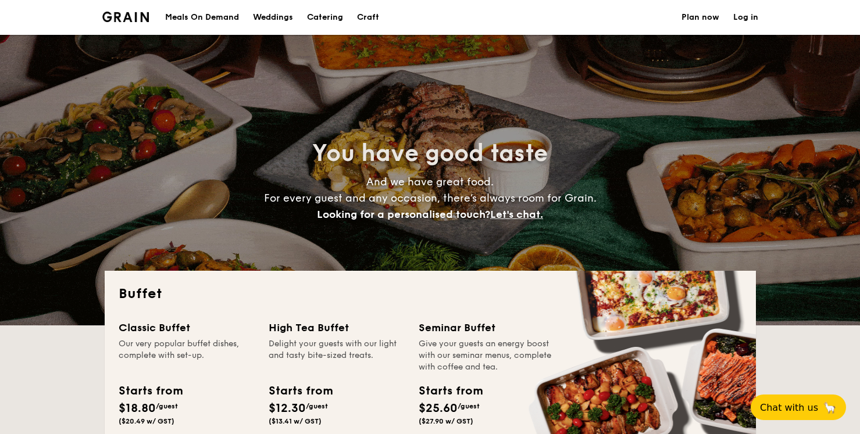
select select
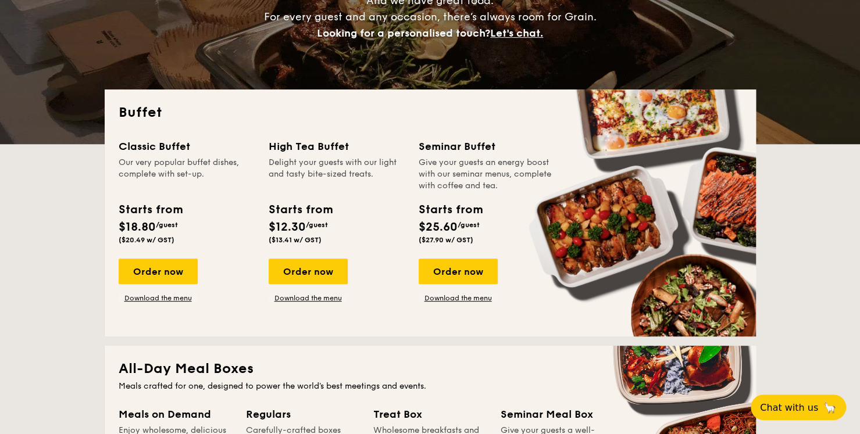
scroll to position [407, 0]
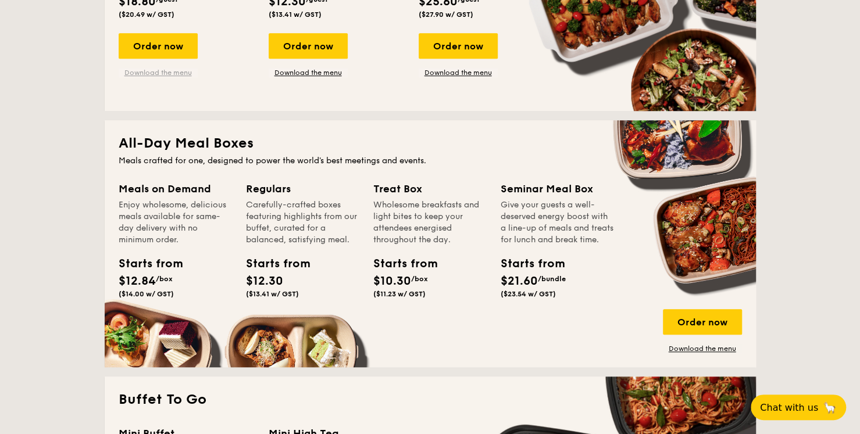
click at [170, 69] on link "Download the menu" at bounding box center [158, 72] width 79 height 9
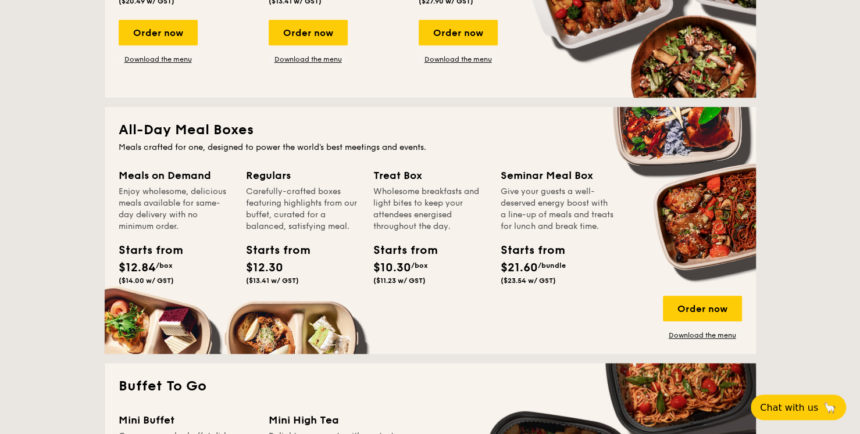
scroll to position [814, 0]
